Goal: Task Accomplishment & Management: Complete application form

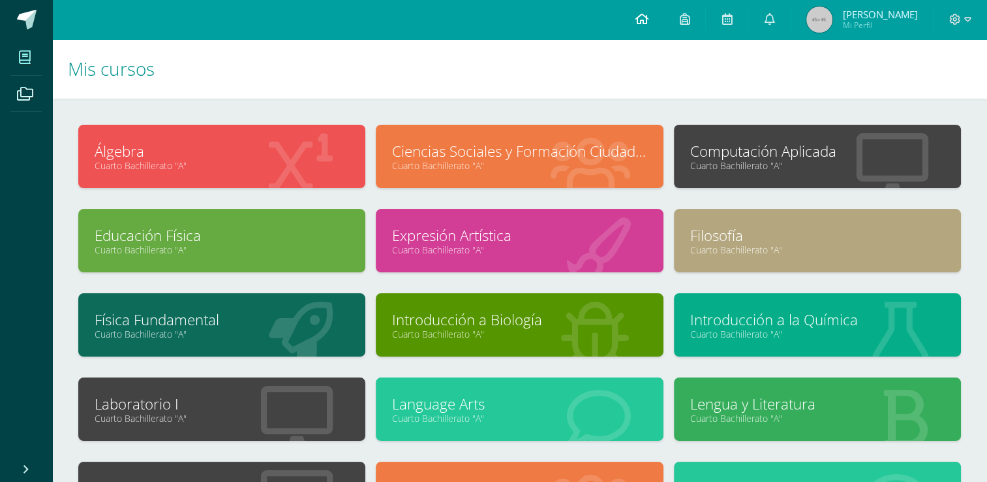
click at [642, 20] on icon at bounding box center [641, 19] width 13 height 12
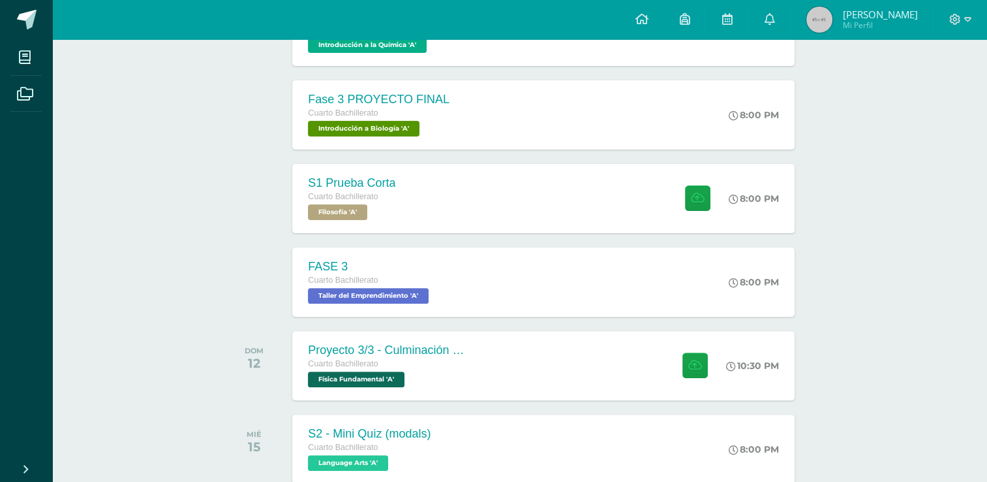
scroll to position [348, 0]
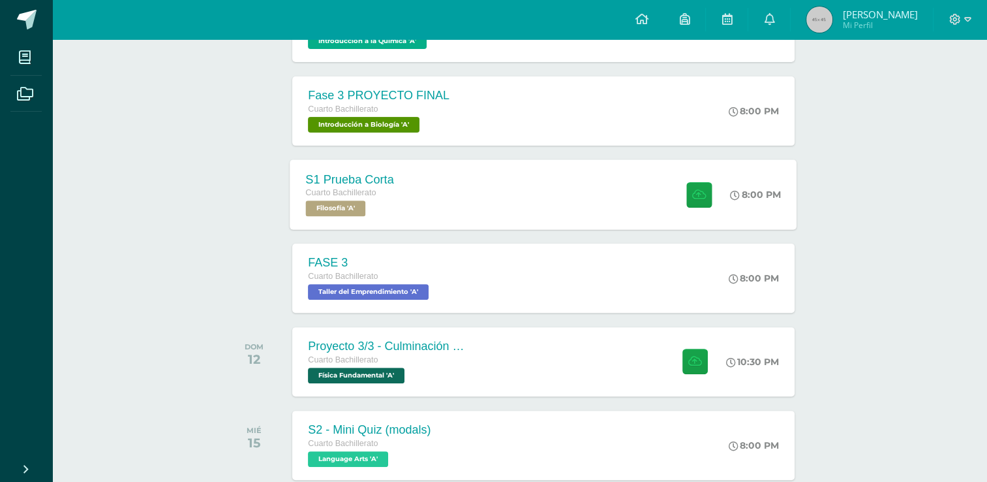
click at [508, 207] on div "S1 Prueba Corta Cuarto Bachillerato Filosofía 'A' 8:00 PM S1 Prueba Corta Filos…" at bounding box center [543, 194] width 507 height 70
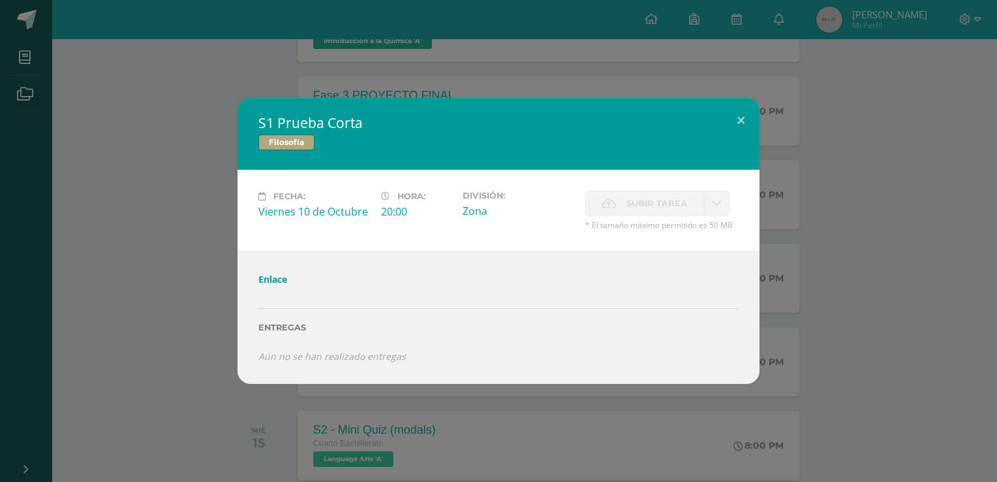
click at [271, 283] on link "Enlace" at bounding box center [272, 279] width 29 height 12
click at [744, 121] on button at bounding box center [740, 120] width 37 height 44
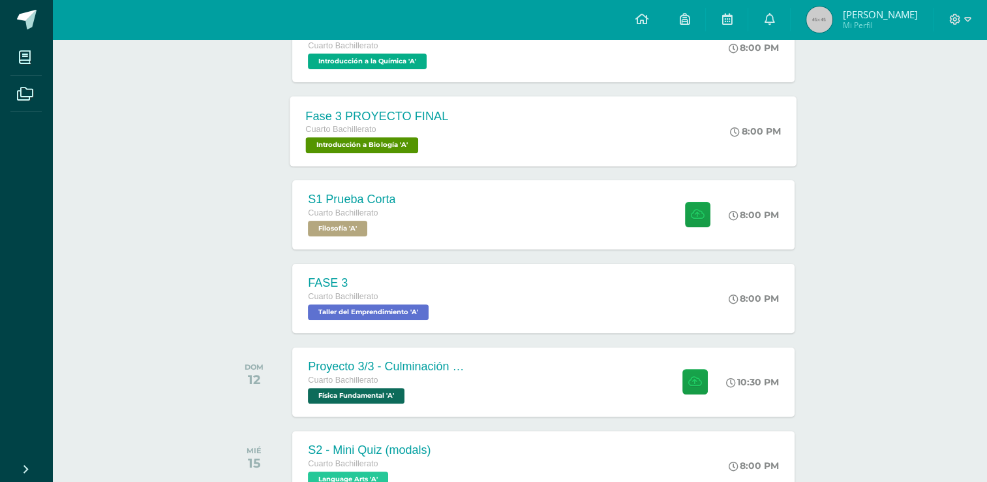
scroll to position [331, 0]
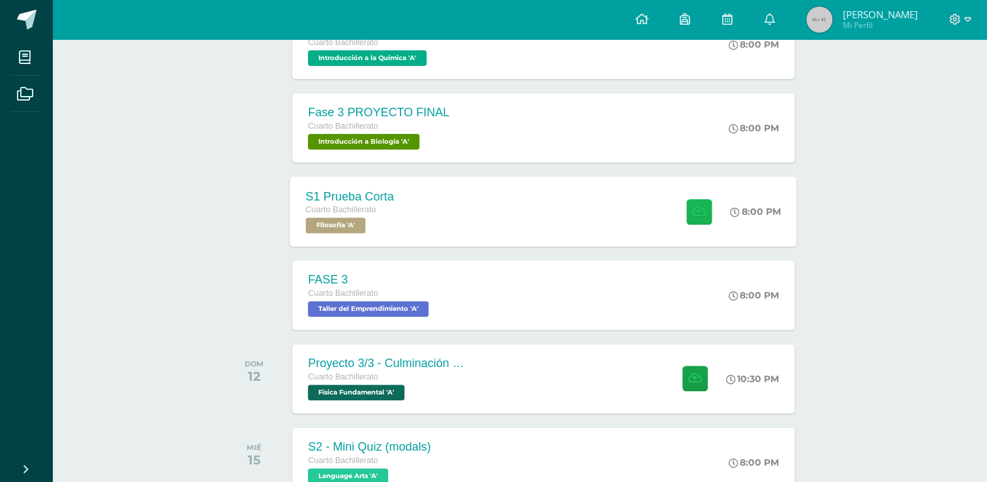
click at [701, 209] on icon at bounding box center [699, 211] width 14 height 11
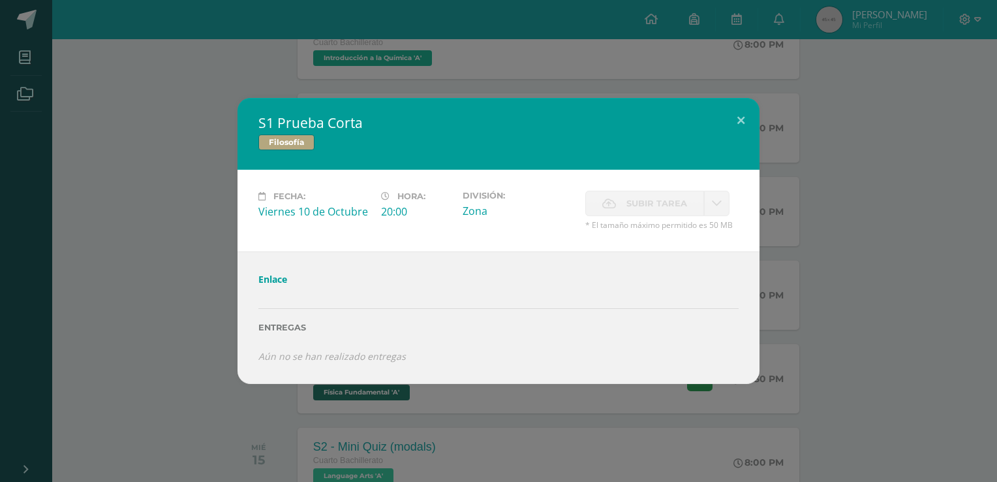
click at [830, 167] on div "S1 Prueba Corta Filosofía Fecha: [DATE] Hora: 20:00 División: Zona Aceptar" at bounding box center [498, 240] width 987 height 285
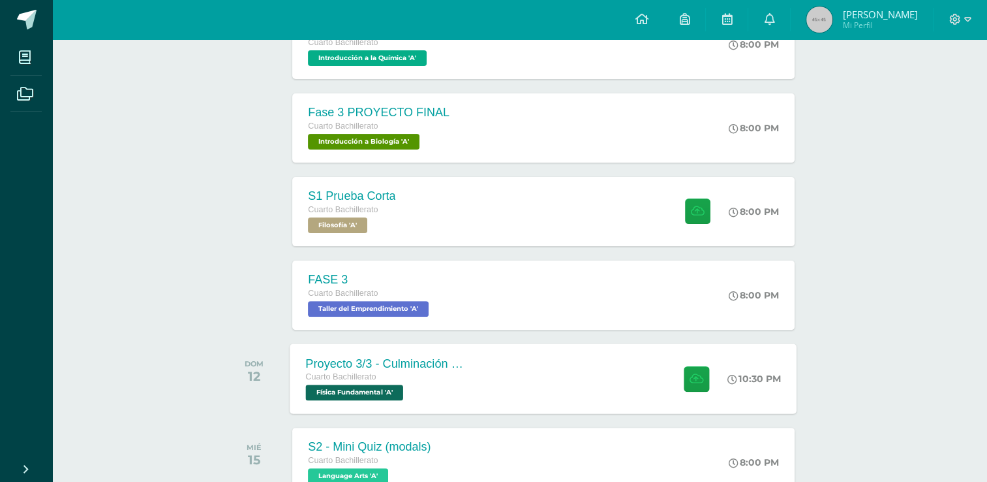
click at [616, 349] on div "Proyecto 3/3 - Culminación y Presentación Cuarto Bachillerato Física Fundamenta…" at bounding box center [543, 378] width 507 height 70
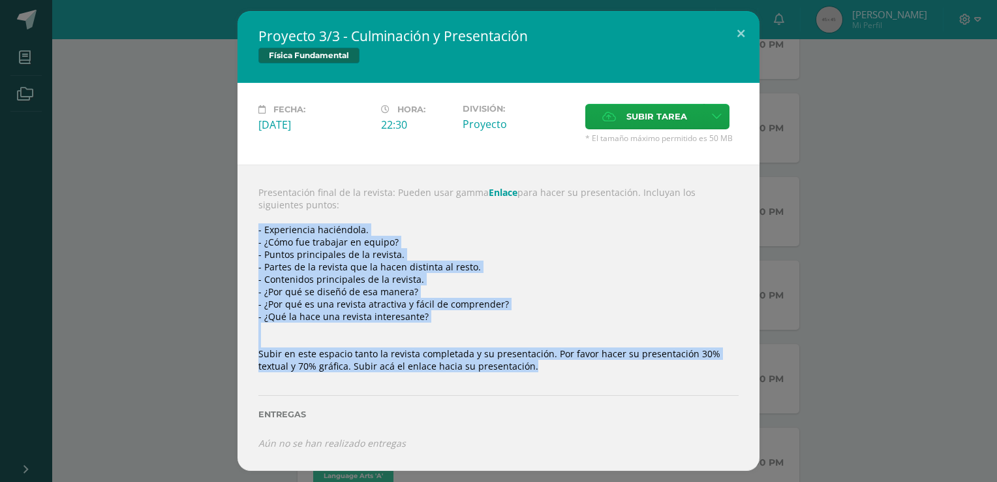
drag, startPoint x: 544, startPoint y: 383, endPoint x: 253, endPoint y: 223, distance: 331.5
click at [253, 223] on div "Presentación final de la revista: Pueden usar gamma Enlace para hacer su presen…" at bounding box center [499, 316] width 522 height 305
copy div "- Experiencia haciéndola. - ¿Cómo fue trabajar en equipo? - Puntos principales …"
click at [497, 190] on link "Enlace" at bounding box center [503, 192] width 29 height 12
click at [606, 233] on div "Presentación final de la revista: Pueden usar gamma Enlace para hacer su presen…" at bounding box center [499, 316] width 522 height 305
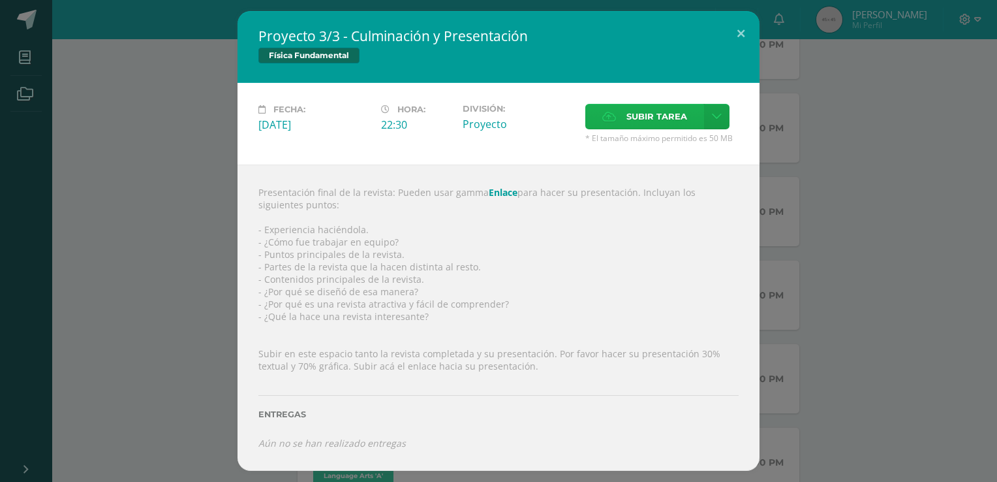
click at [668, 125] on span "Subir tarea" at bounding box center [656, 116] width 61 height 24
click at [0, 0] on input "Subir tarea" at bounding box center [0, 0] width 0 height 0
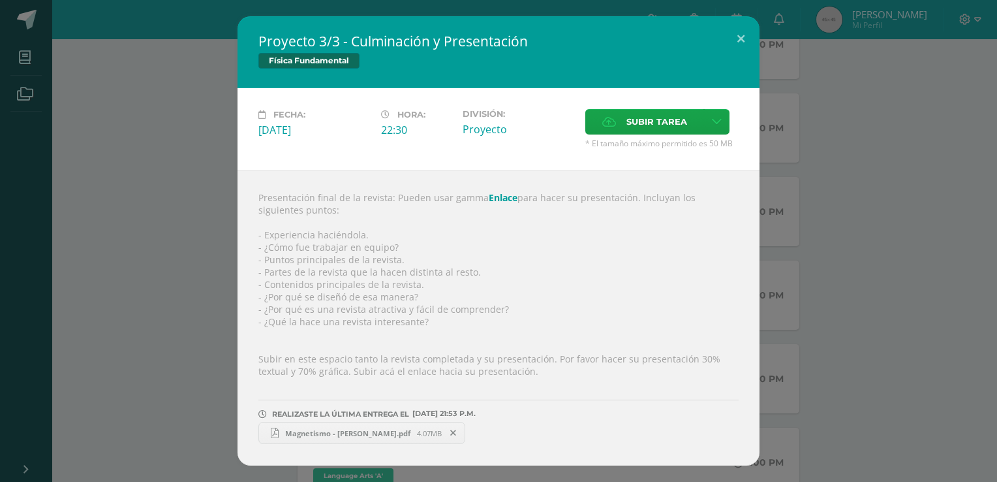
click at [140, 111] on div "Proyecto 3/3 - Culminación y Presentación Física Fundamental Fecha: [DATE] Hora…" at bounding box center [498, 240] width 987 height 449
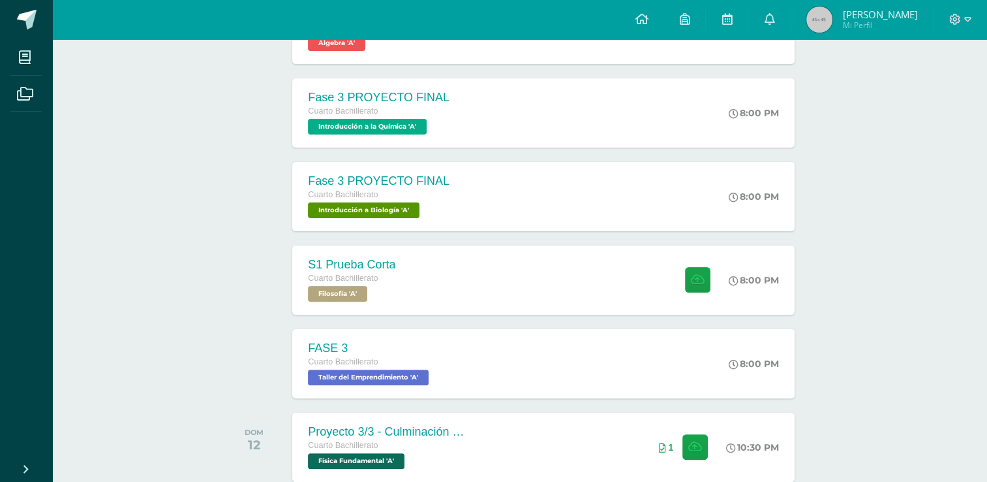
scroll to position [0, 0]
